Goal: Task Accomplishment & Management: Manage account settings

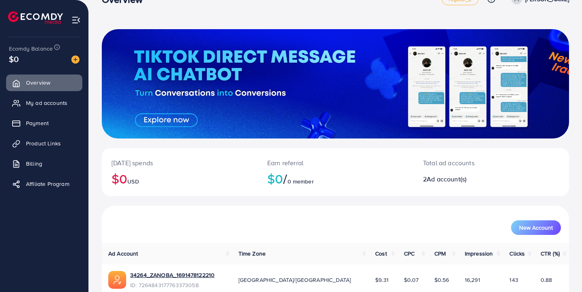
scroll to position [91, 0]
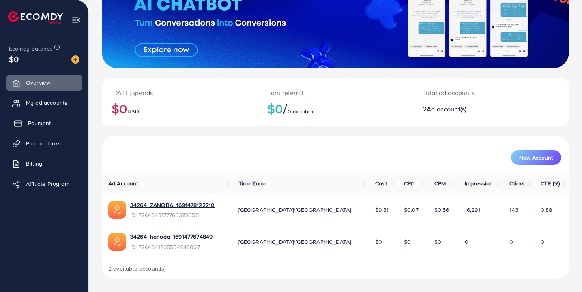
click at [30, 128] on link "Payment" at bounding box center [44, 123] width 76 height 16
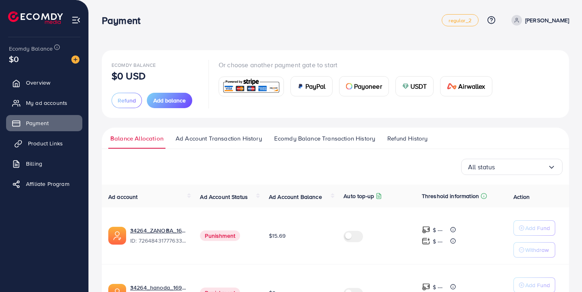
click at [49, 148] on link "Product Links" at bounding box center [44, 143] width 76 height 16
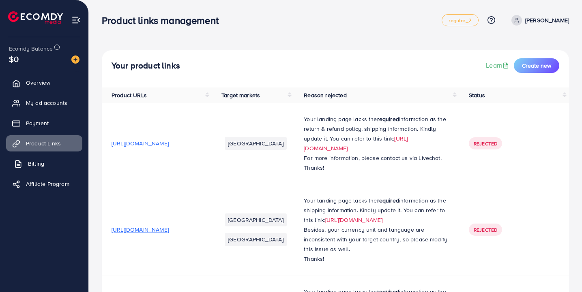
click at [29, 166] on span "Billing" at bounding box center [36, 164] width 16 height 8
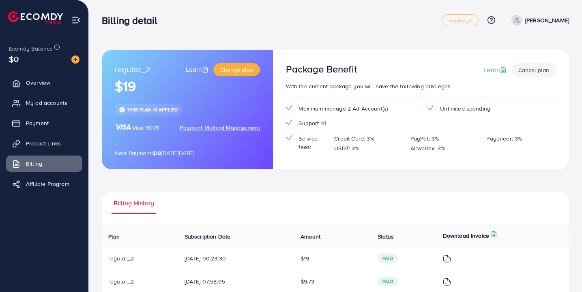
click at [538, 72] on button "Cancel plan" at bounding box center [533, 70] width 45 height 14
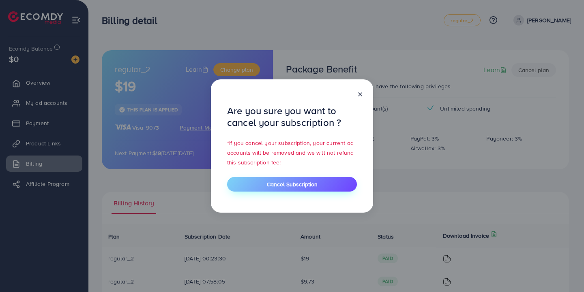
click at [293, 184] on span "Cancel Subscription" at bounding box center [292, 184] width 51 height 8
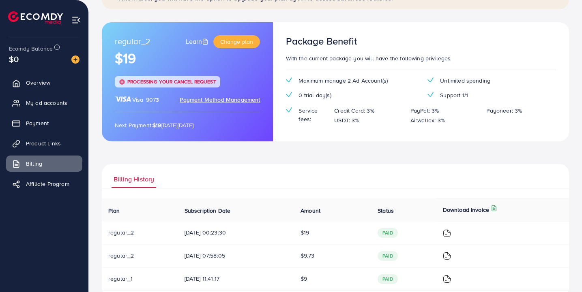
scroll to position [91, 0]
